Goal: Use online tool/utility: Utilize a website feature to perform a specific function

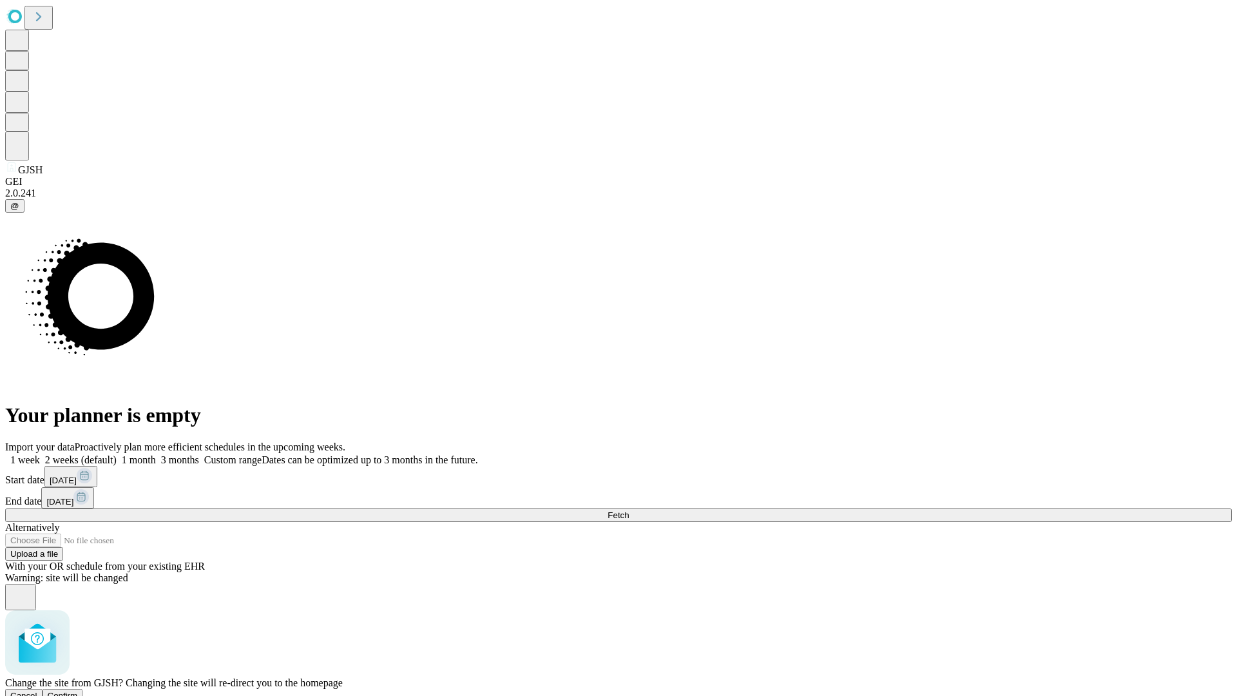
click at [78, 691] on span "Confirm" at bounding box center [63, 696] width 30 height 10
click at [117, 454] on label "2 weeks (default)" at bounding box center [78, 459] width 77 height 11
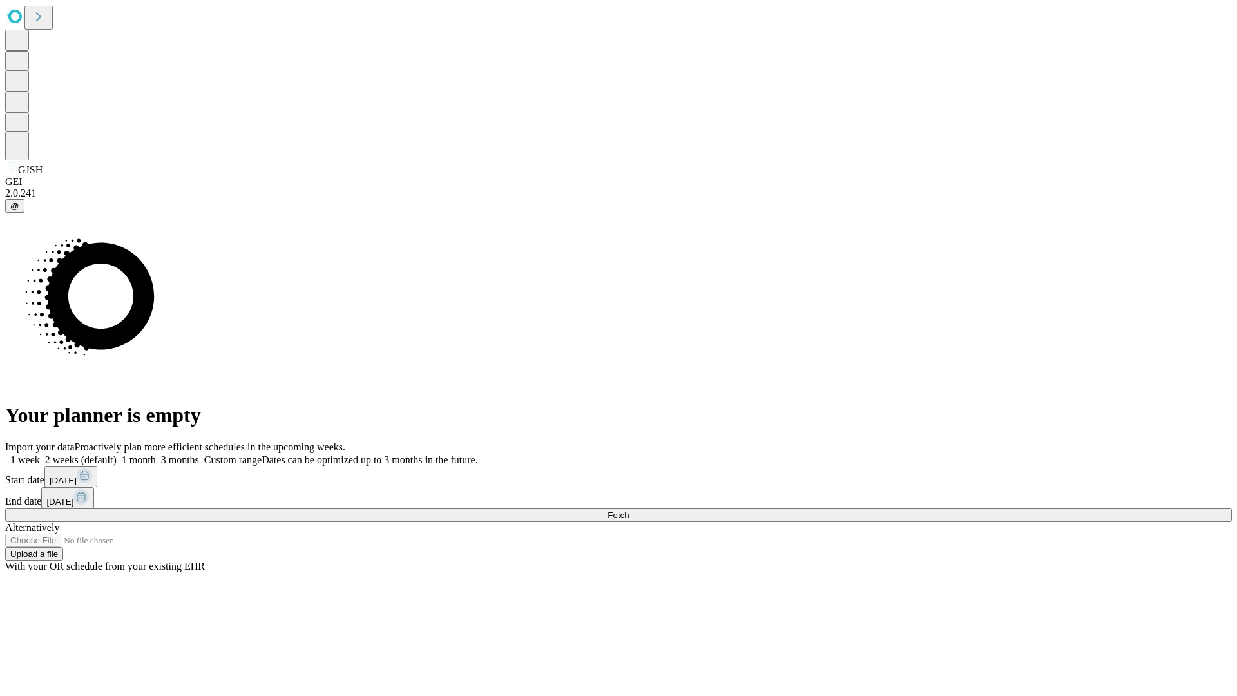
click at [629, 510] on span "Fetch" at bounding box center [617, 515] width 21 height 10
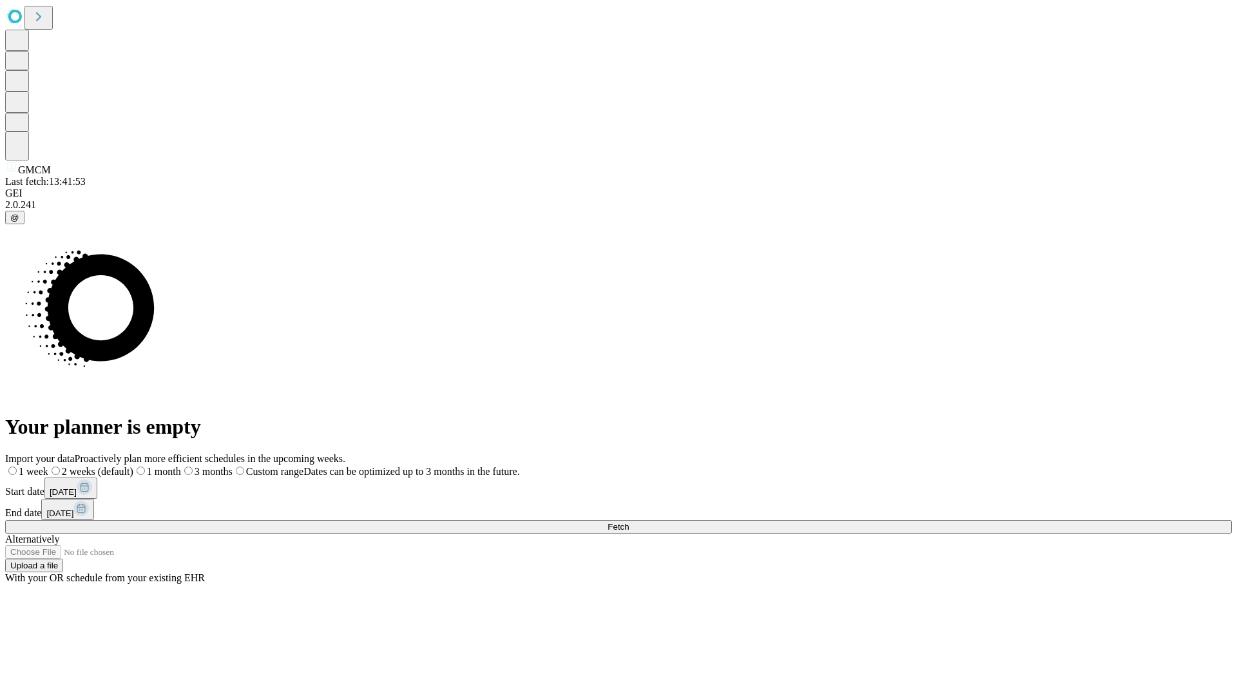
click at [629, 522] on span "Fetch" at bounding box center [617, 527] width 21 height 10
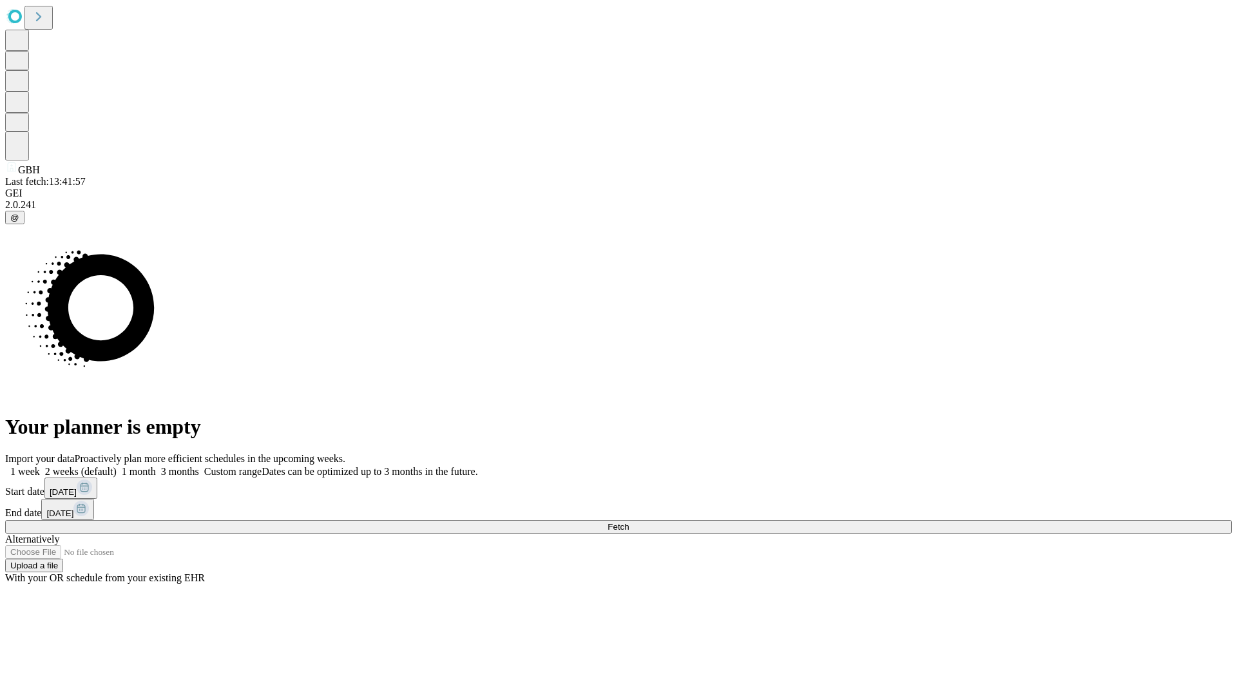
click at [117, 466] on label "2 weeks (default)" at bounding box center [78, 471] width 77 height 11
click at [629, 522] on span "Fetch" at bounding box center [617, 527] width 21 height 10
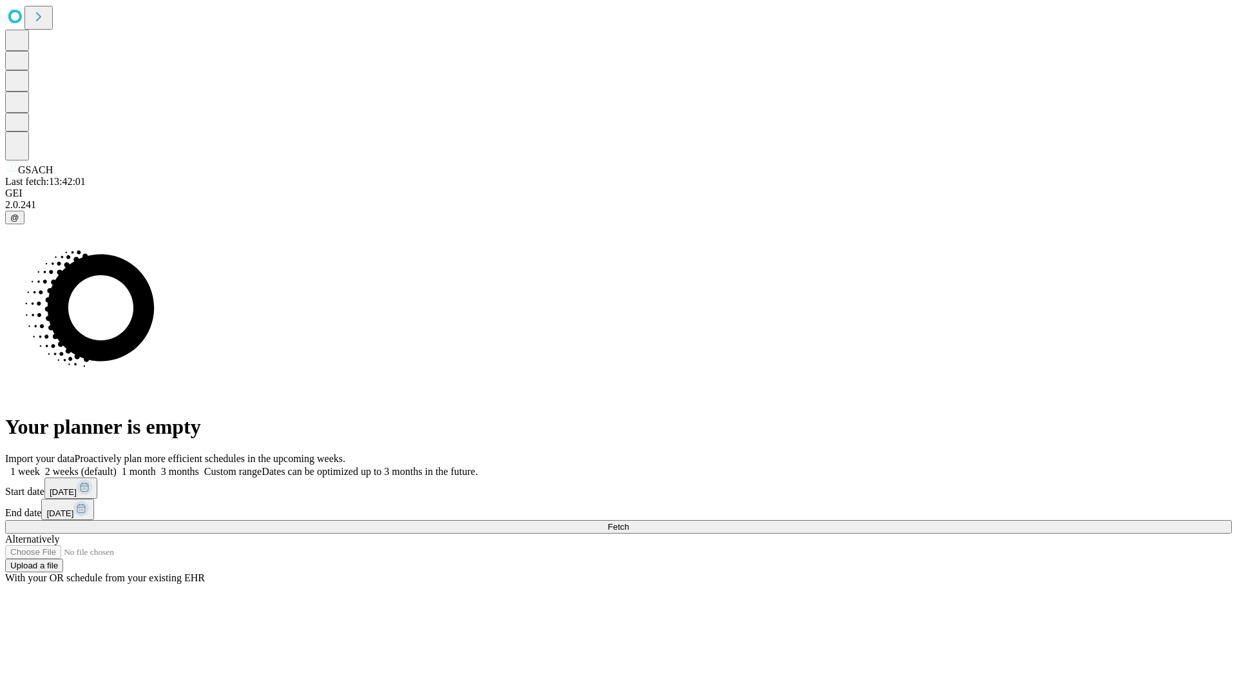
click at [117, 466] on label "2 weeks (default)" at bounding box center [78, 471] width 77 height 11
click at [629, 522] on span "Fetch" at bounding box center [617, 527] width 21 height 10
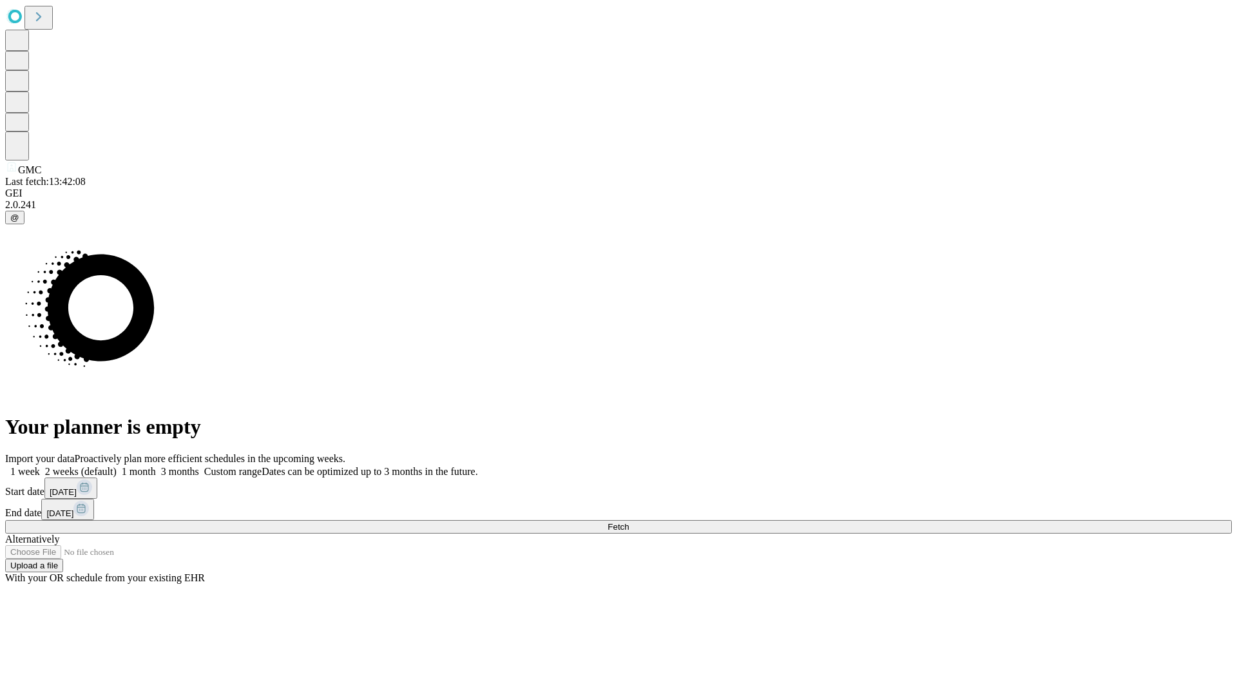
click at [117, 466] on label "2 weeks (default)" at bounding box center [78, 471] width 77 height 11
click at [629, 522] on span "Fetch" at bounding box center [617, 527] width 21 height 10
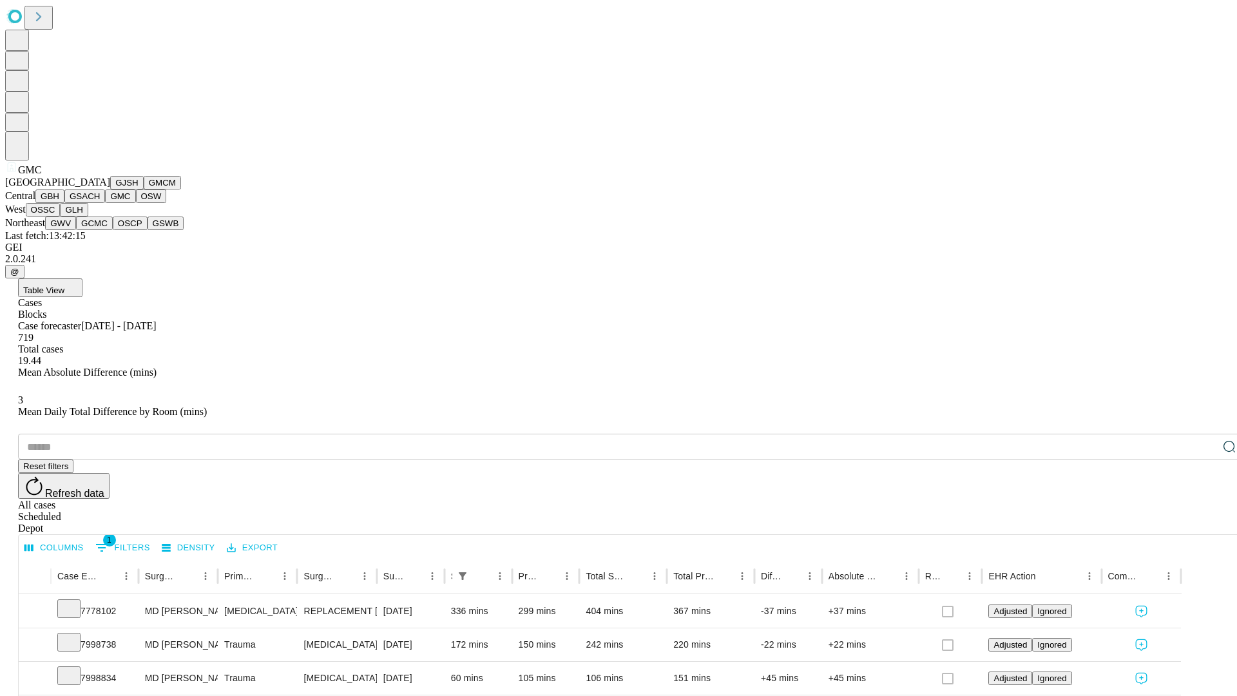
click at [136, 203] on button "OSW" at bounding box center [151, 196] width 31 height 14
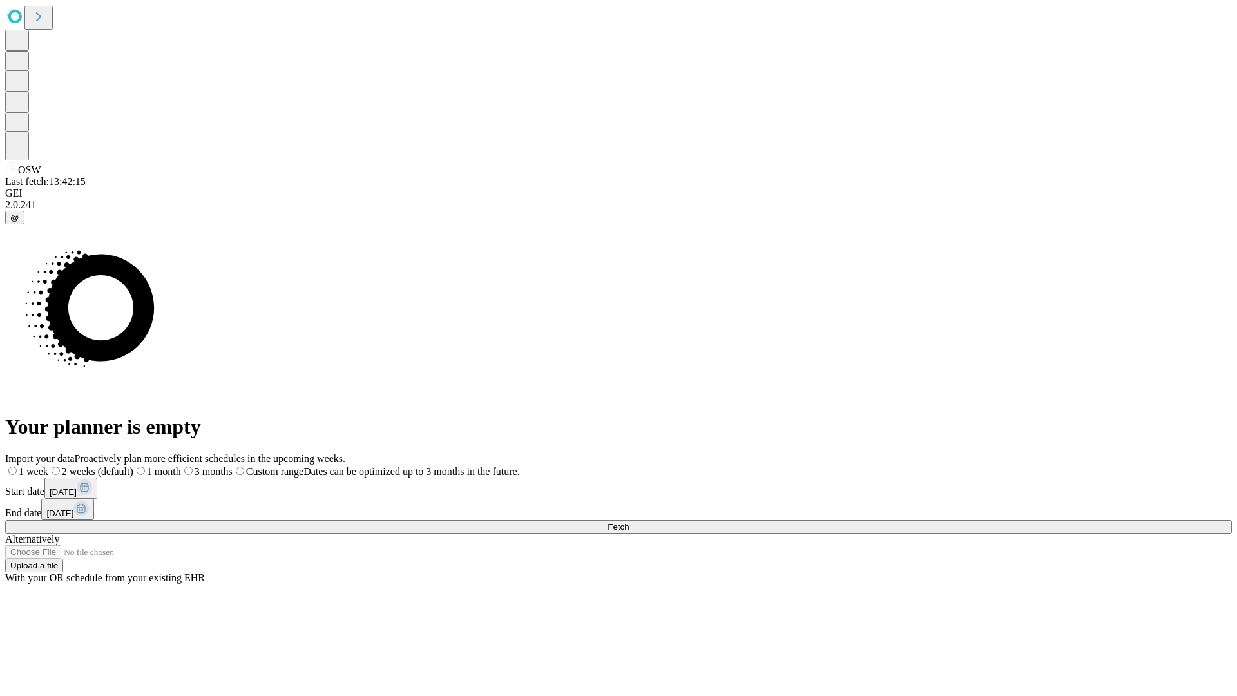
click at [133, 466] on label "2 weeks (default)" at bounding box center [90, 471] width 85 height 11
click at [629, 522] on span "Fetch" at bounding box center [617, 527] width 21 height 10
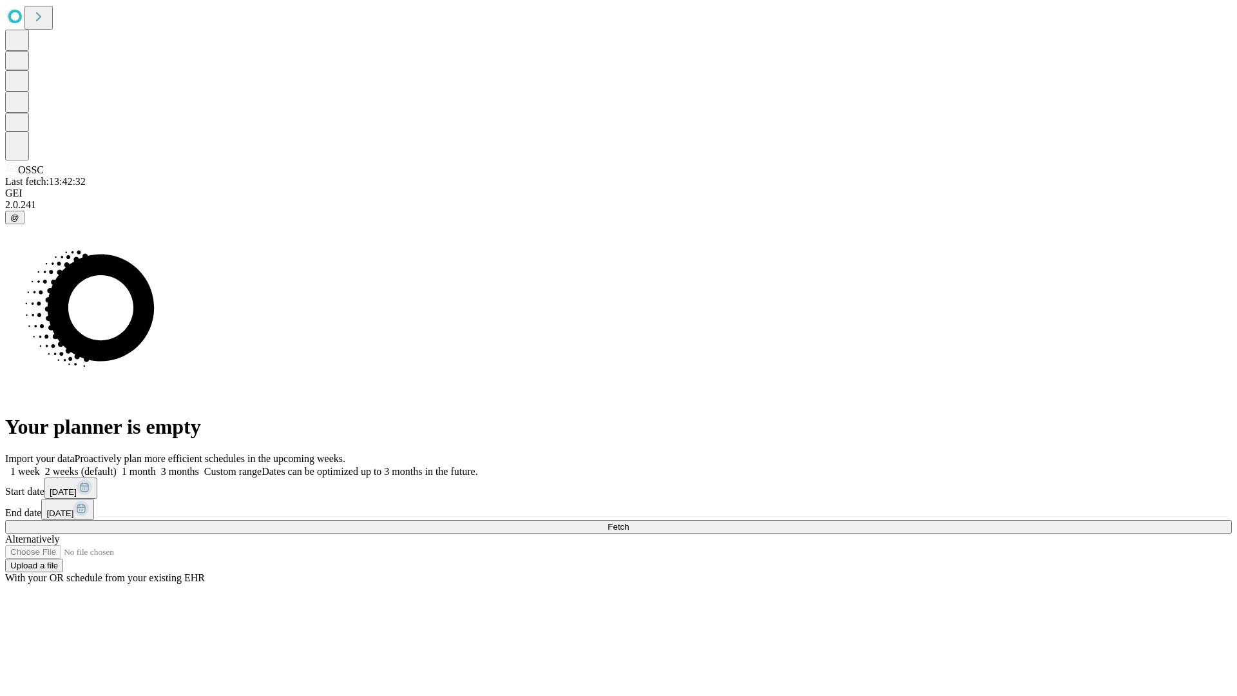
click at [117, 466] on label "2 weeks (default)" at bounding box center [78, 471] width 77 height 11
click at [629, 522] on span "Fetch" at bounding box center [617, 527] width 21 height 10
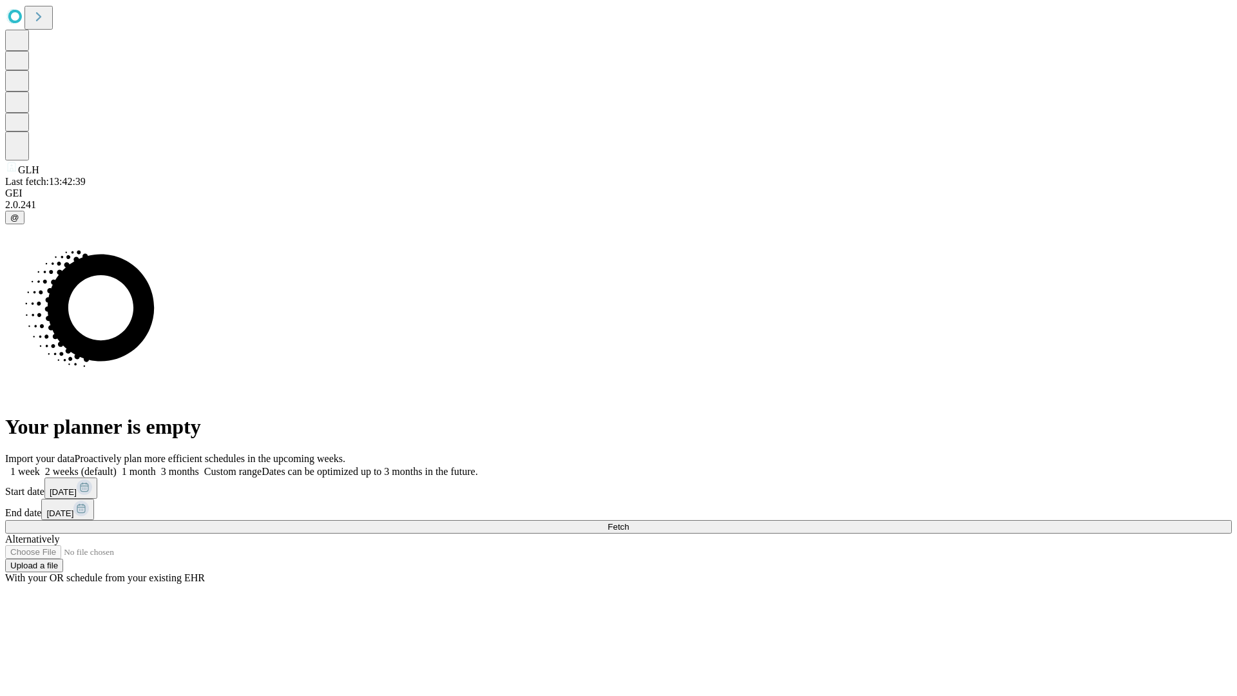
click at [117, 466] on label "2 weeks (default)" at bounding box center [78, 471] width 77 height 11
click at [629, 522] on span "Fetch" at bounding box center [617, 527] width 21 height 10
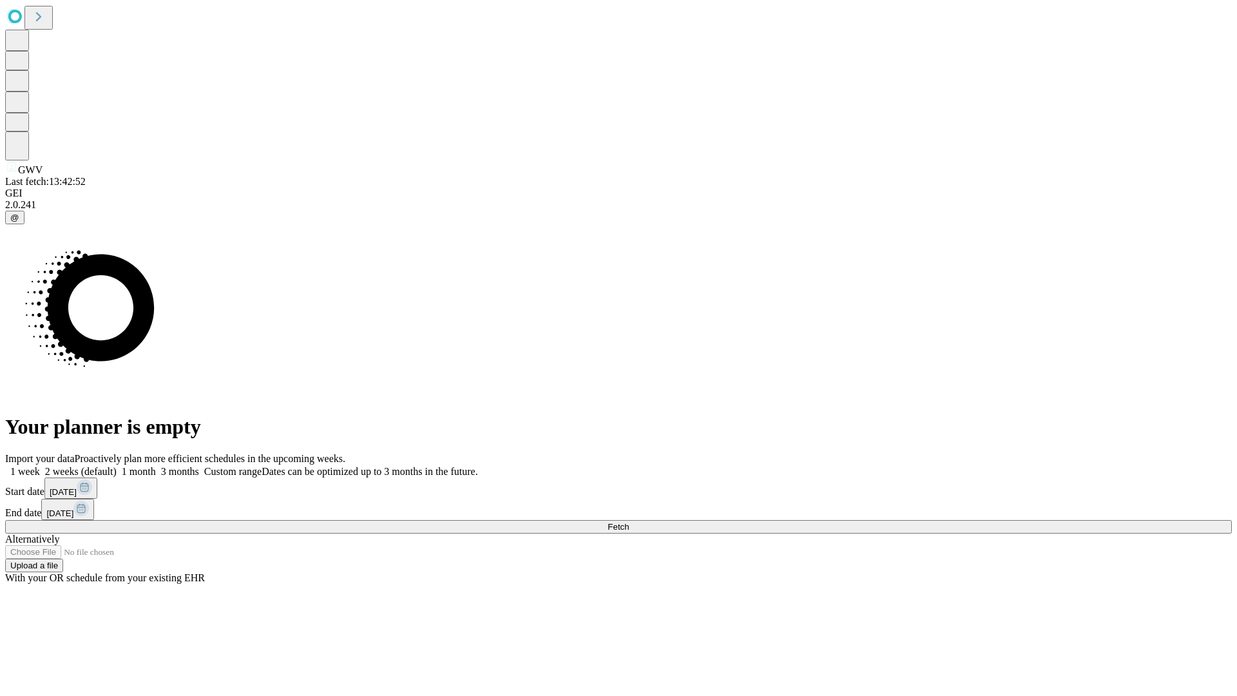
click at [117, 466] on label "2 weeks (default)" at bounding box center [78, 471] width 77 height 11
click at [629, 522] on span "Fetch" at bounding box center [617, 527] width 21 height 10
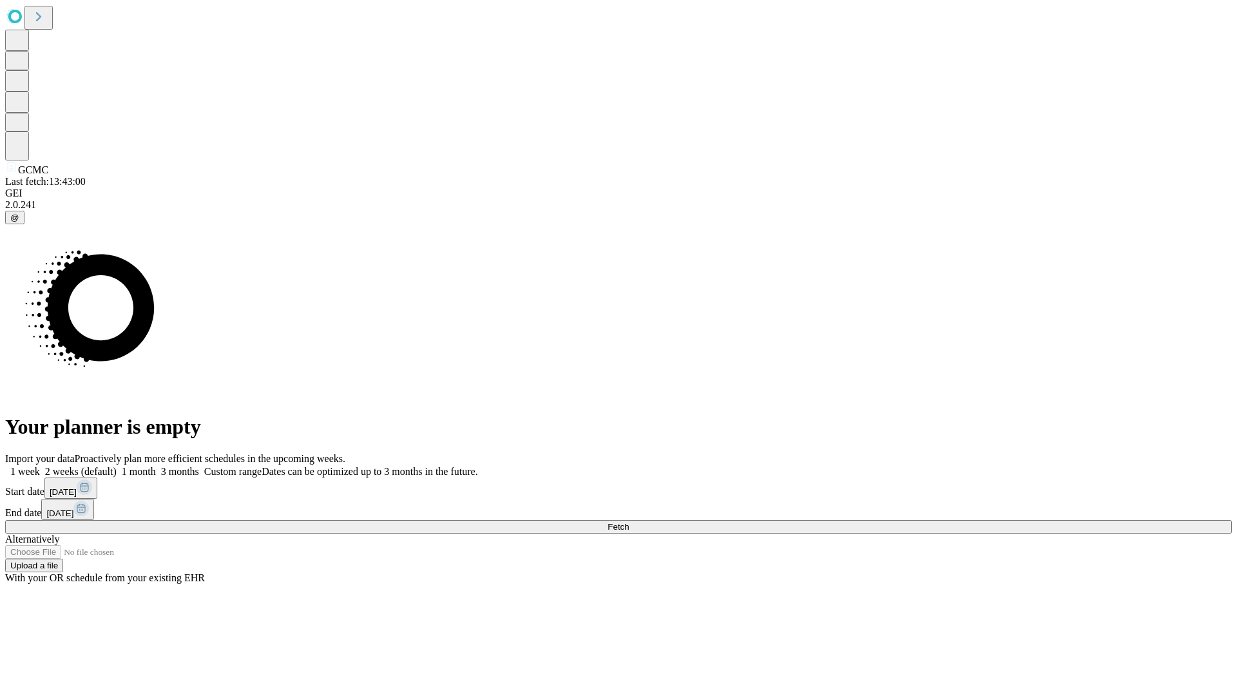
click at [117, 466] on label "2 weeks (default)" at bounding box center [78, 471] width 77 height 11
click at [629, 522] on span "Fetch" at bounding box center [617, 527] width 21 height 10
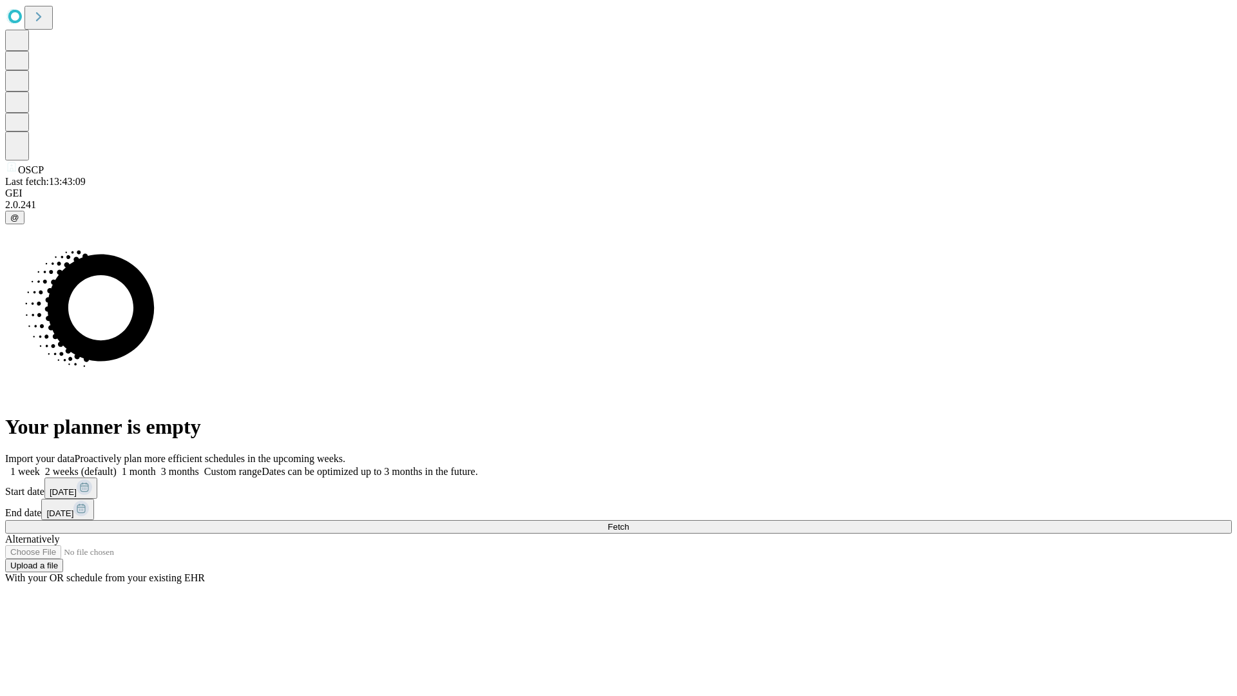
click at [117, 466] on label "2 weeks (default)" at bounding box center [78, 471] width 77 height 11
click at [629, 522] on span "Fetch" at bounding box center [617, 527] width 21 height 10
